Goal: Information Seeking & Learning: Learn about a topic

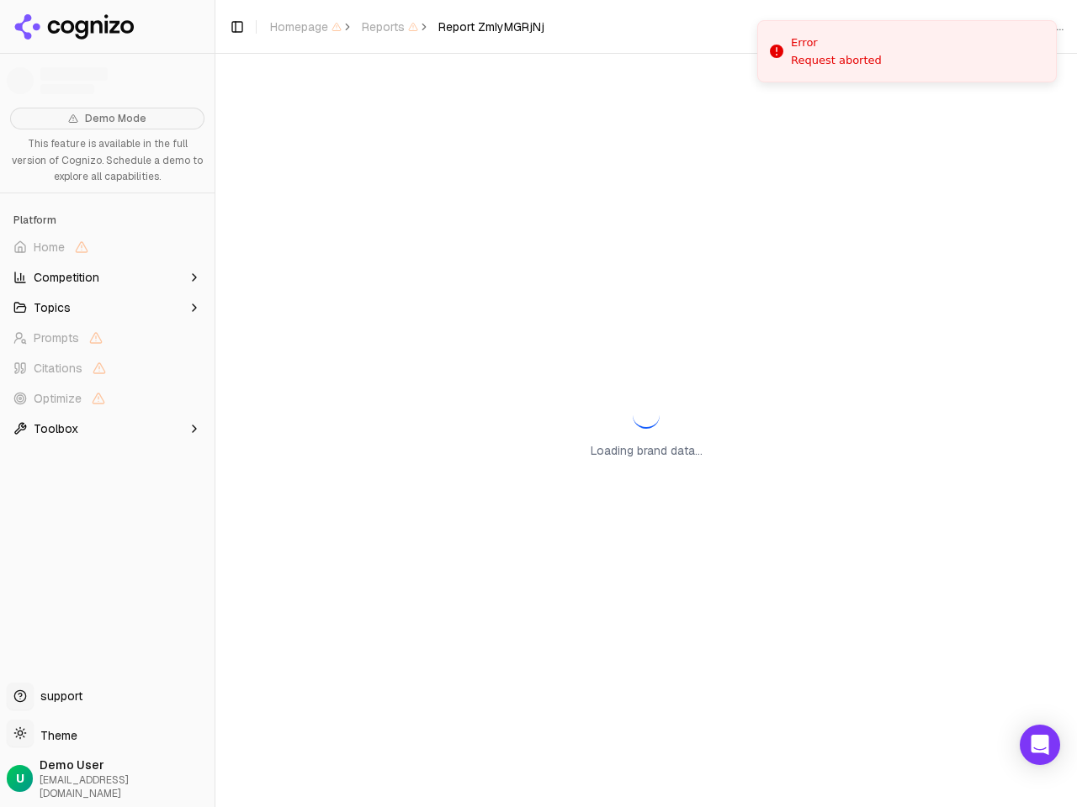
click at [107, 247] on span "Home" at bounding box center [107, 247] width 201 height 27
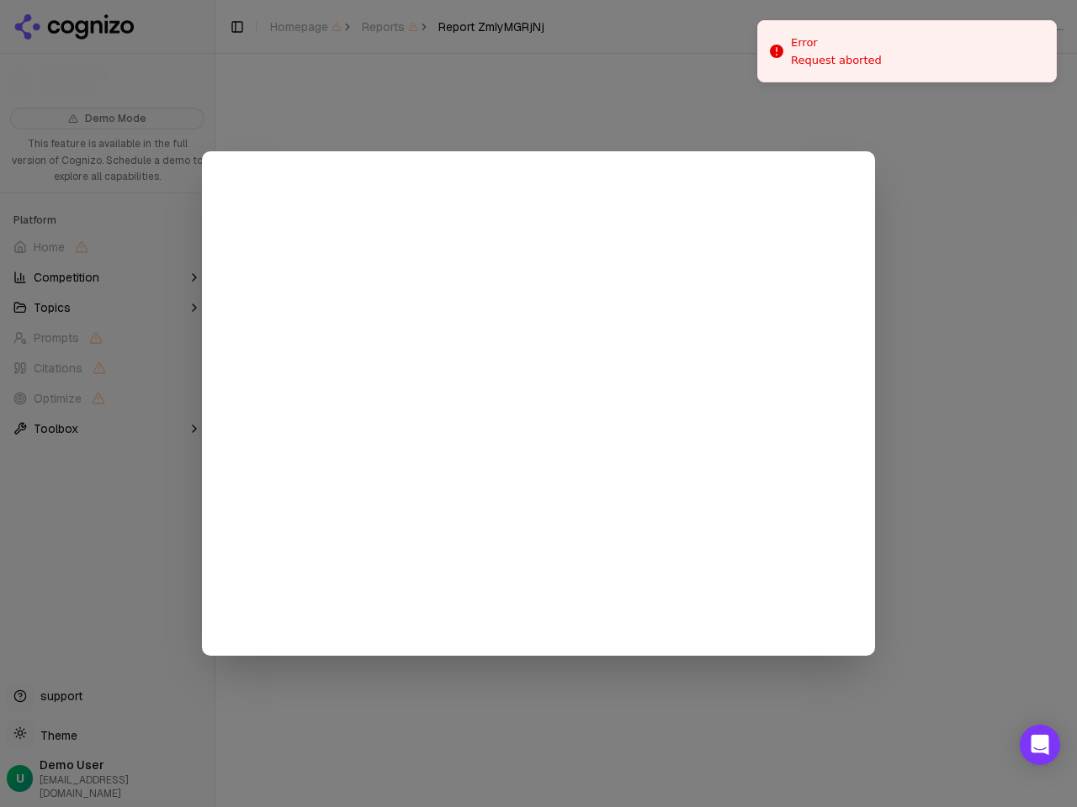
click at [107, 278] on div at bounding box center [538, 403] width 1077 height 807
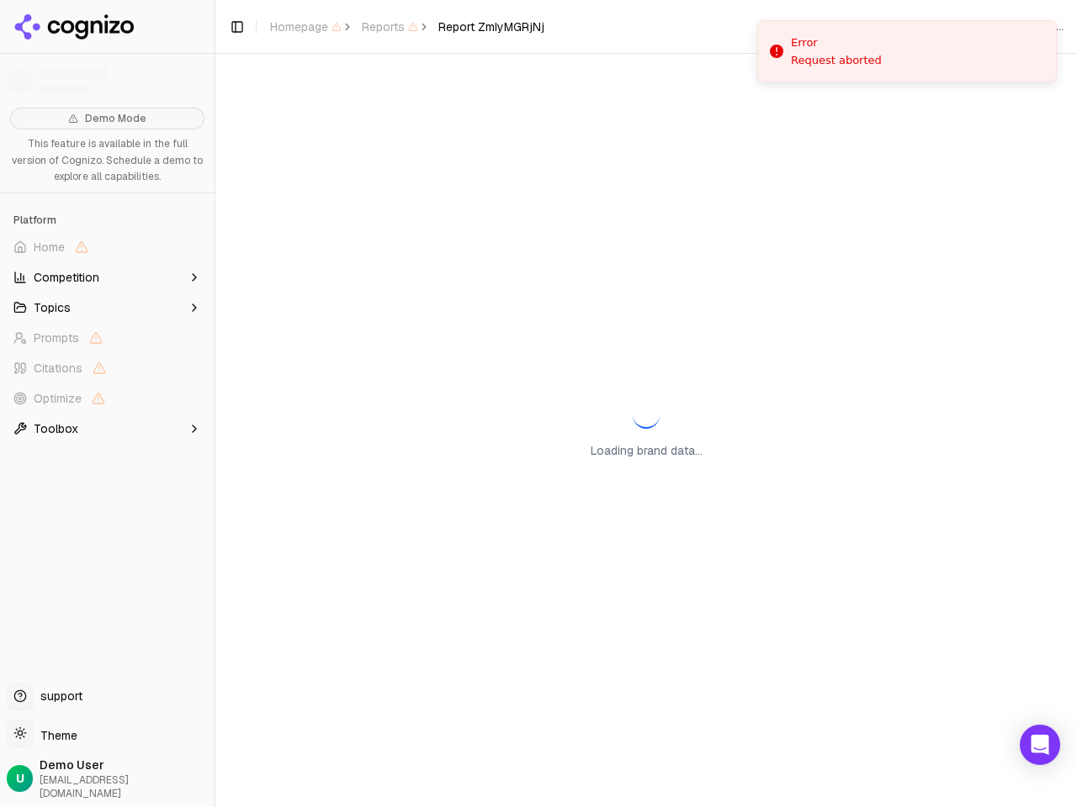
click at [107, 308] on button "Topics" at bounding box center [107, 307] width 201 height 27
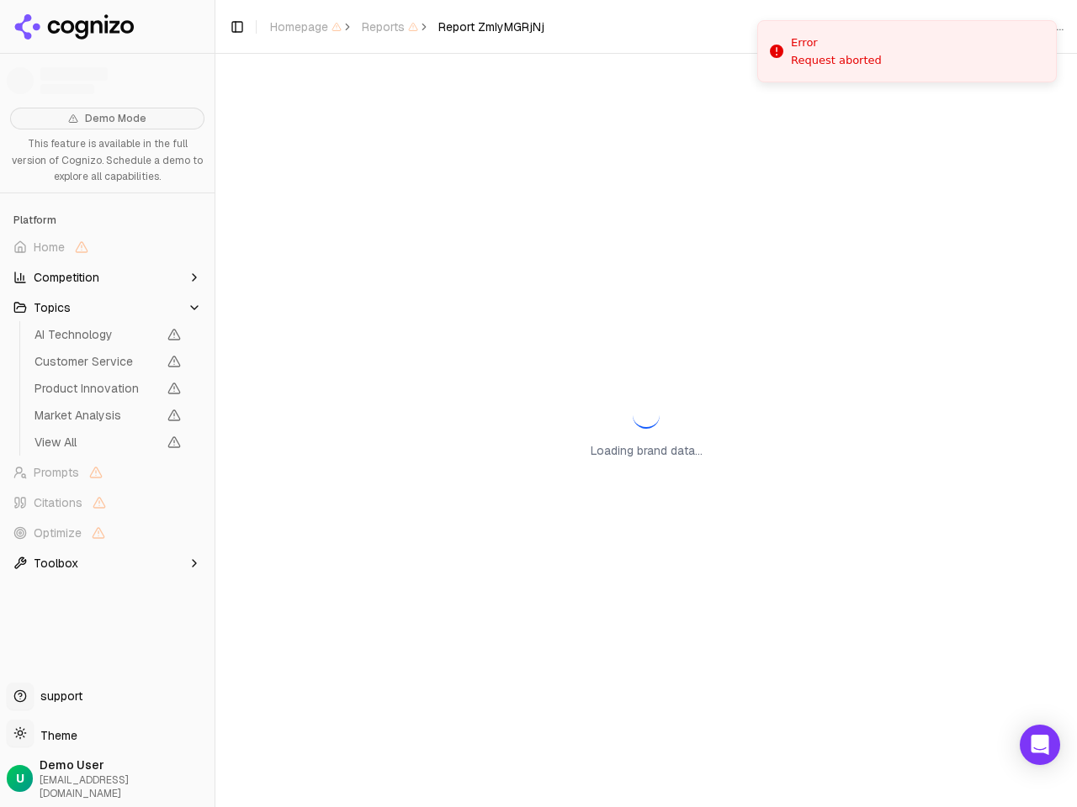
click at [107, 338] on span "AI Technology" at bounding box center [95, 334] width 123 height 17
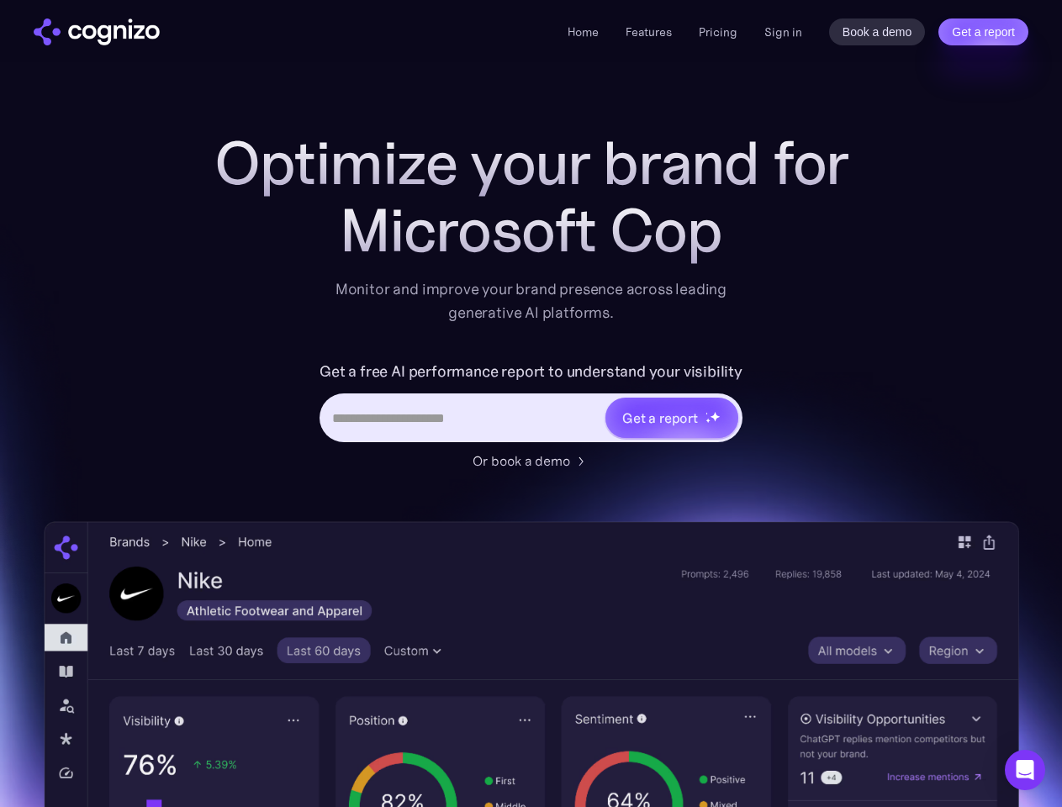
click at [983, 32] on link "Get a report" at bounding box center [984, 32] width 90 height 27
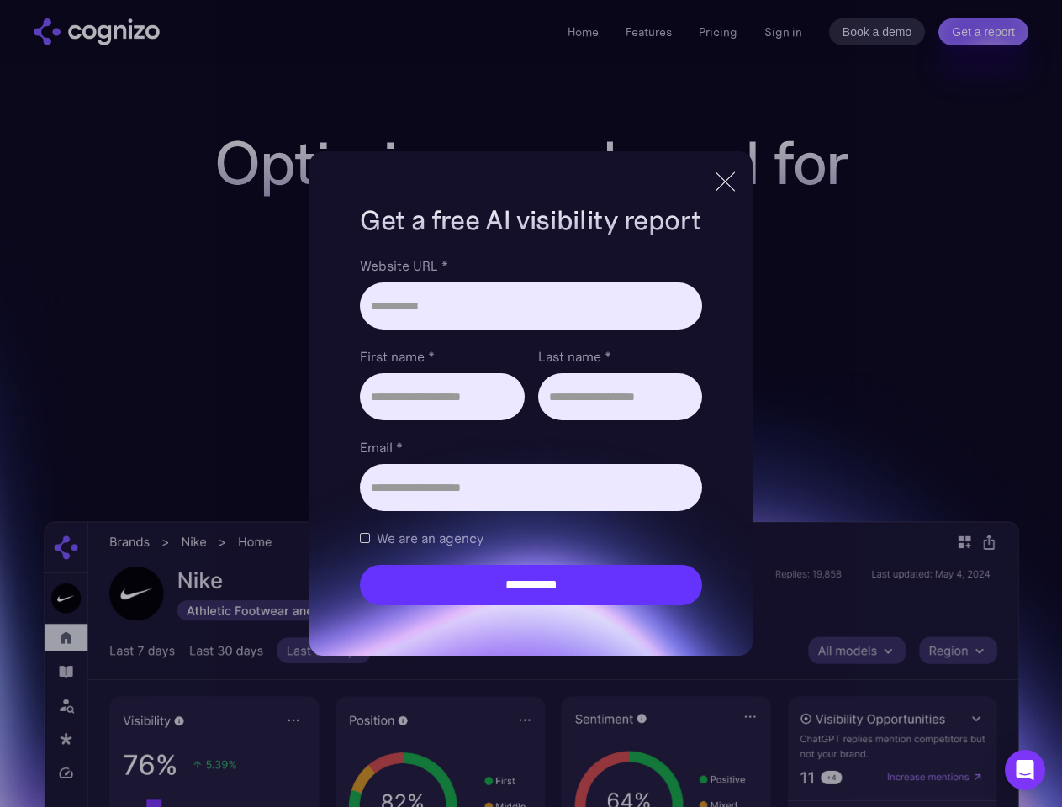
click at [671, 418] on input "Last name *" at bounding box center [620, 396] width 164 height 47
click at [1025, 770] on icon "Open Intercom Messenger" at bounding box center [1026, 770] width 18 height 20
